Goal: Task Accomplishment & Management: Manage account settings

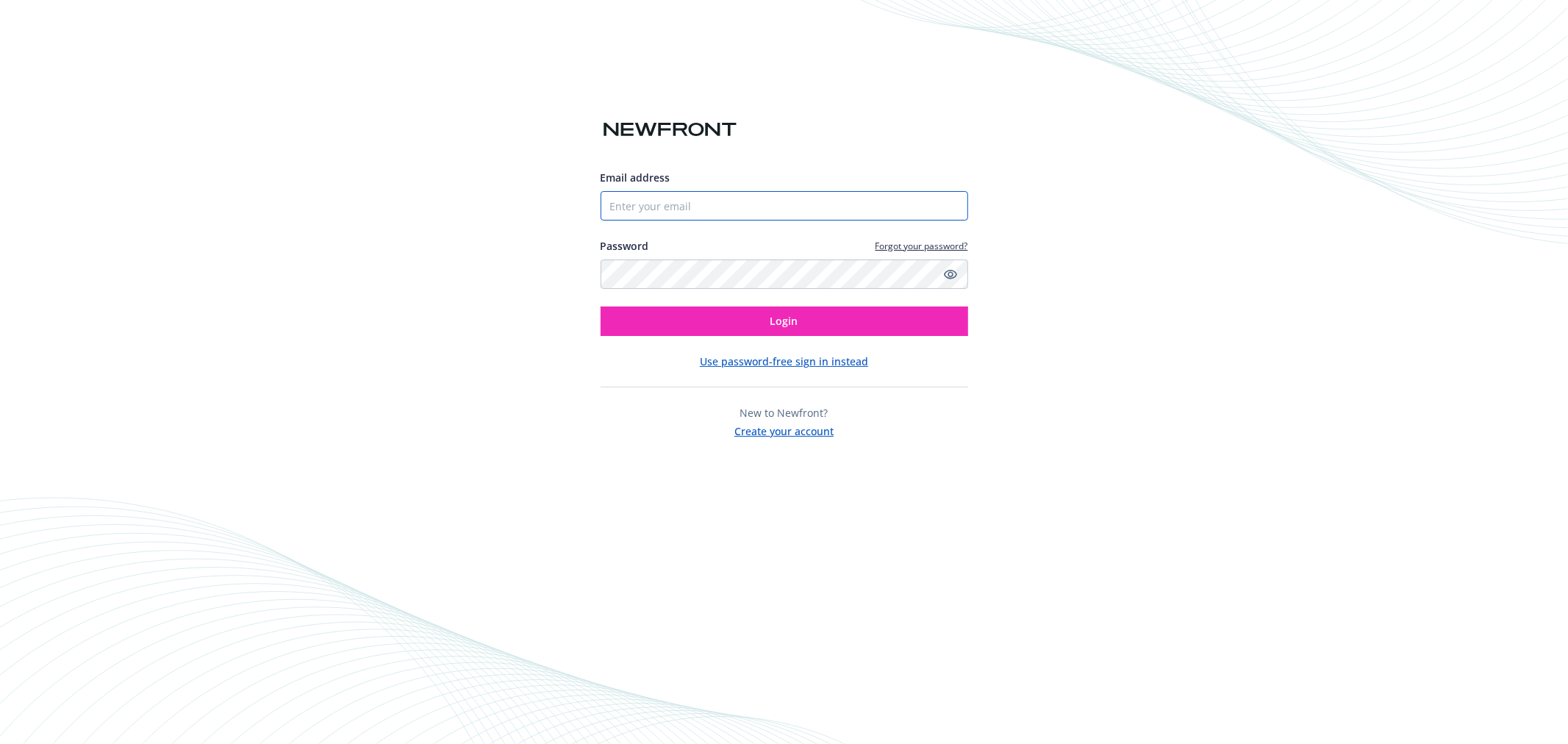
click at [768, 210] on input "Email address" at bounding box center [784, 206] width 368 height 30
paste input "[EMAIL_ADDRESS][DOMAIN_NAME]"
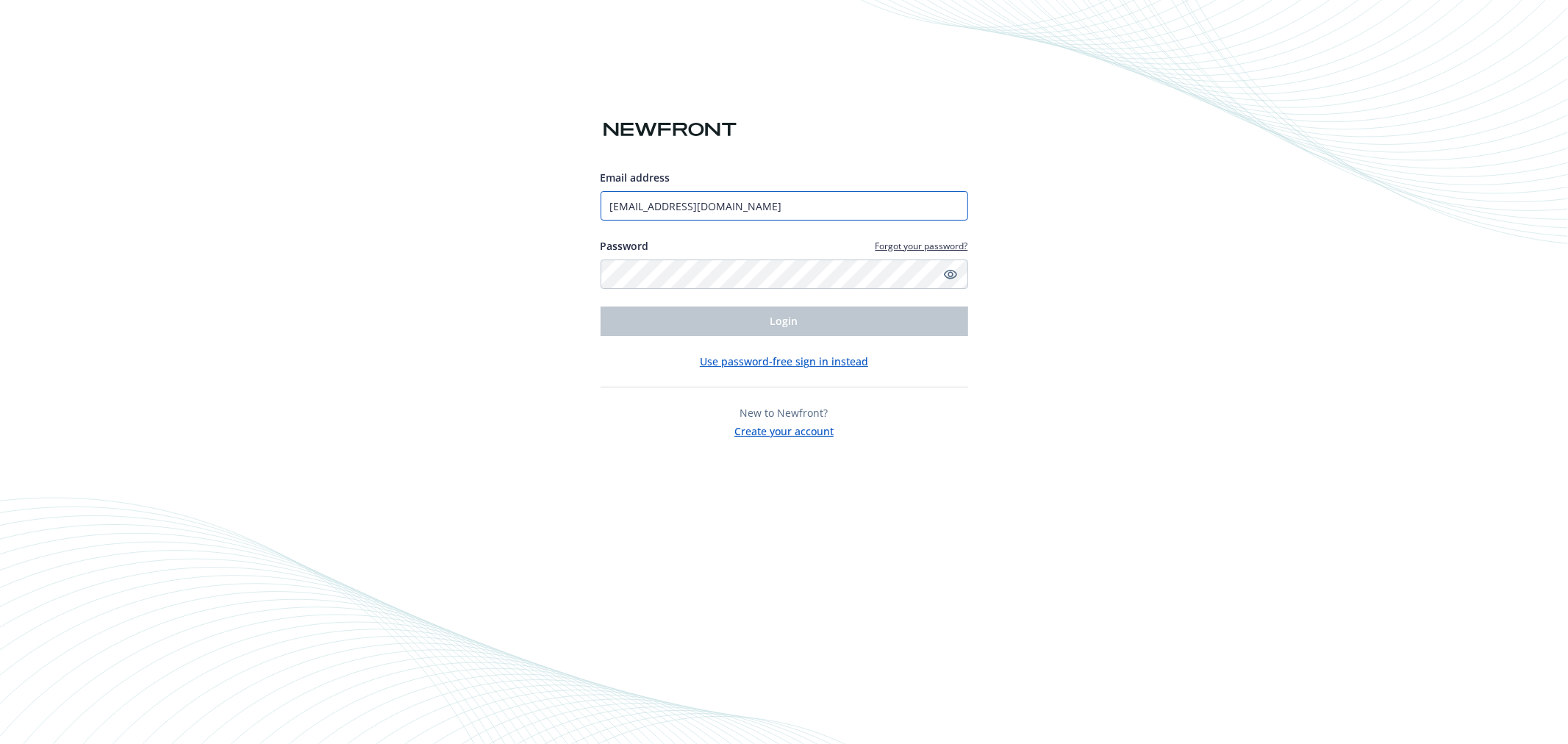
type input "[EMAIL_ADDRESS][DOMAIN_NAME]"
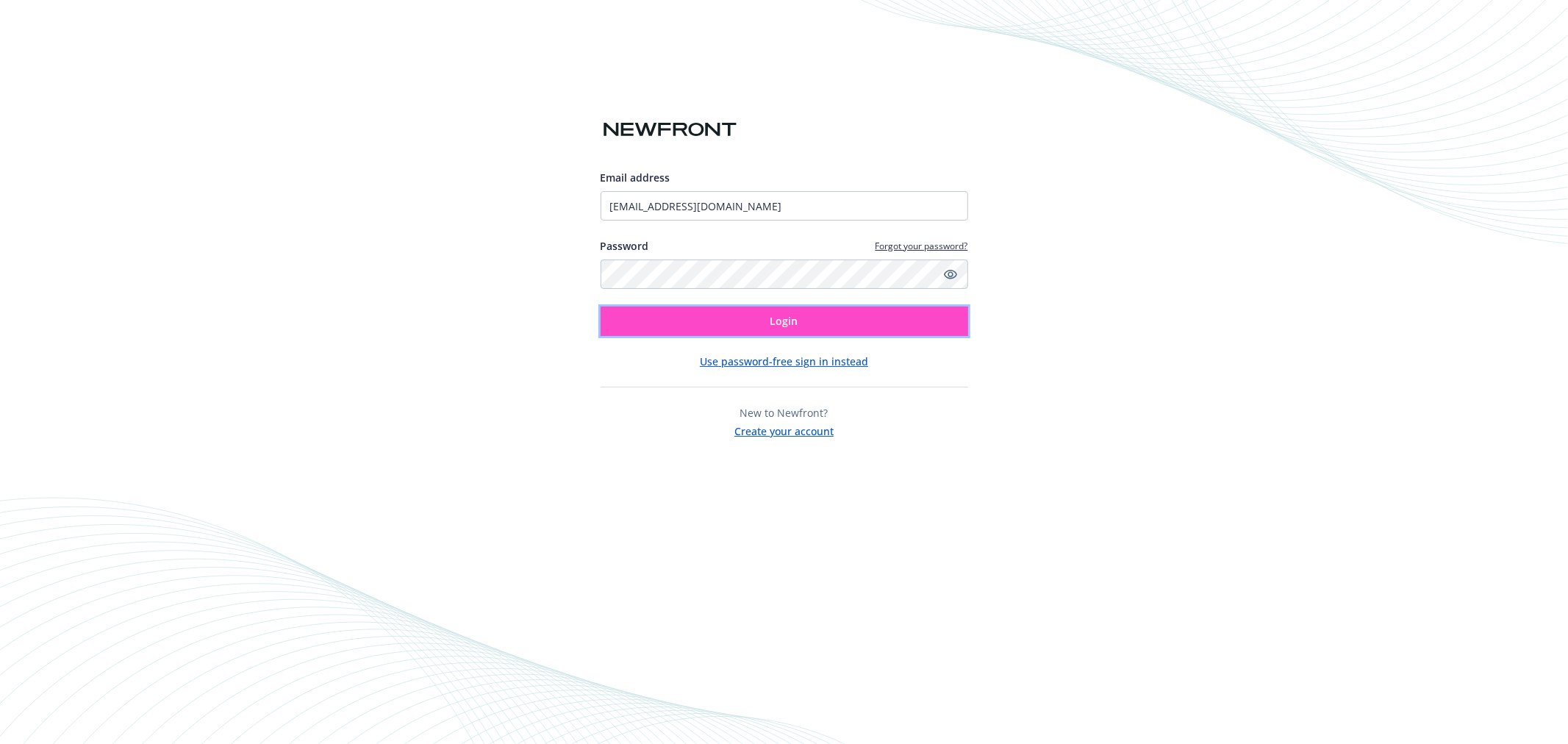
click at [783, 307] on button "Login" at bounding box center [784, 321] width 368 height 30
